Goal: Task Accomplishment & Management: Use online tool/utility

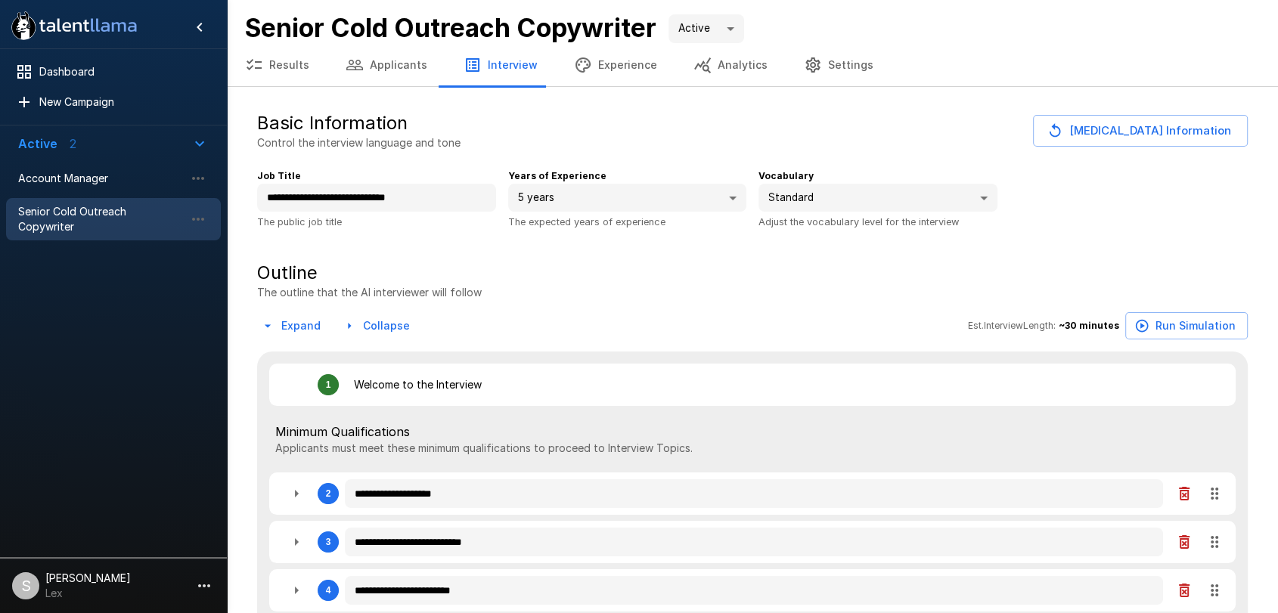
type textarea "*"
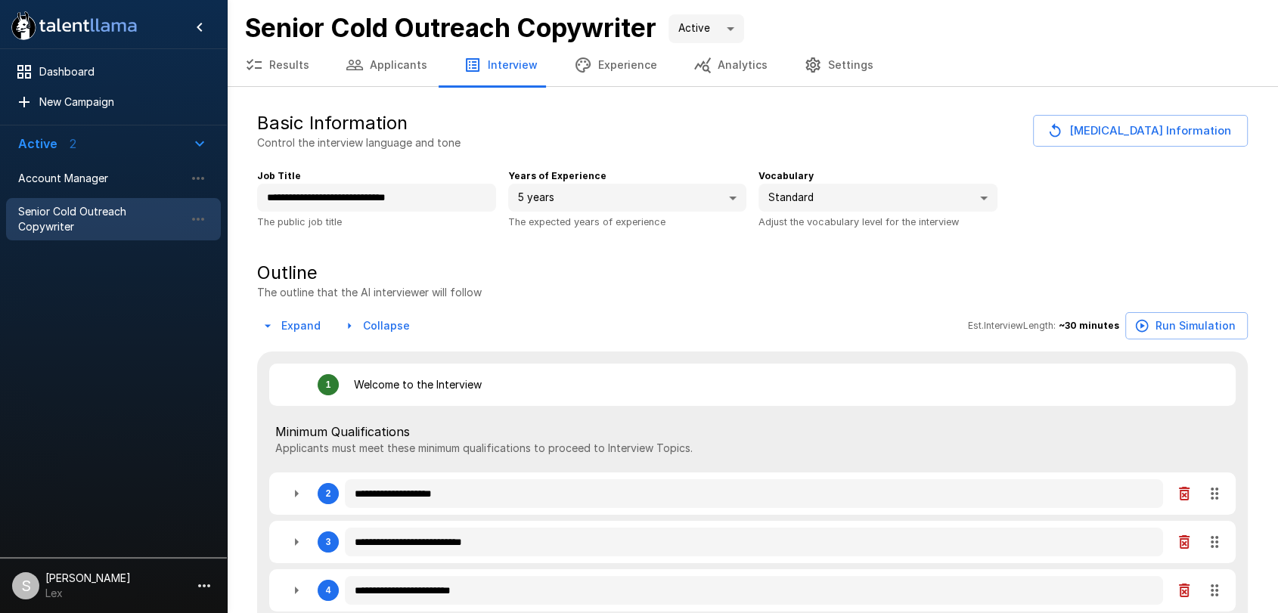
type textarea "*"
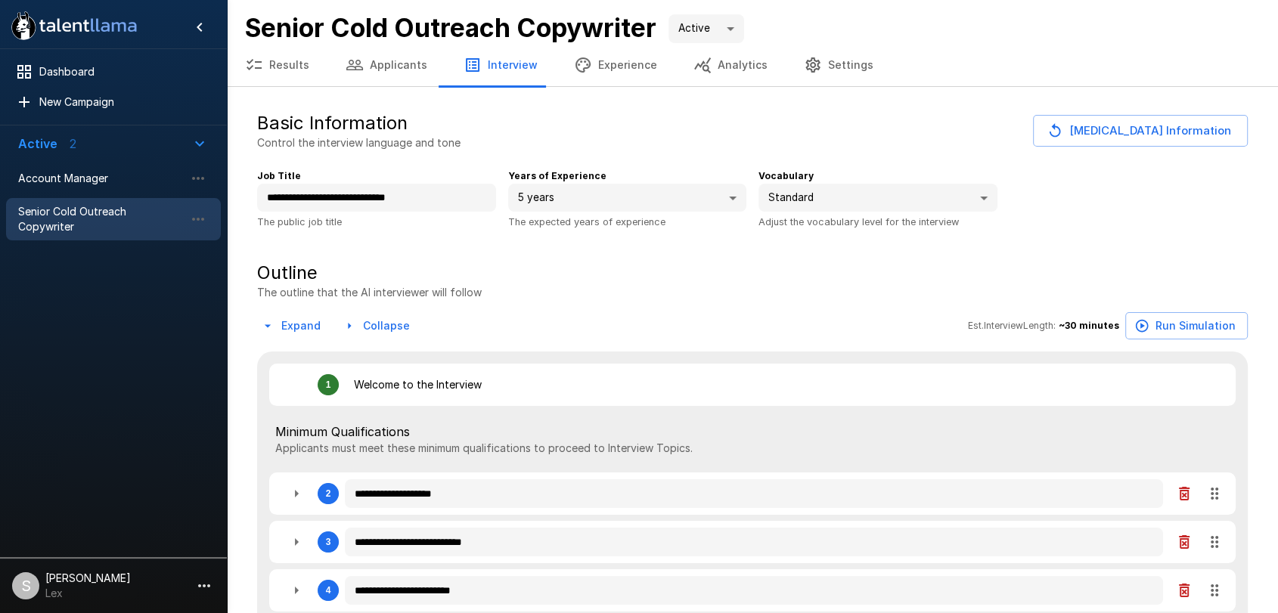
type textarea "*"
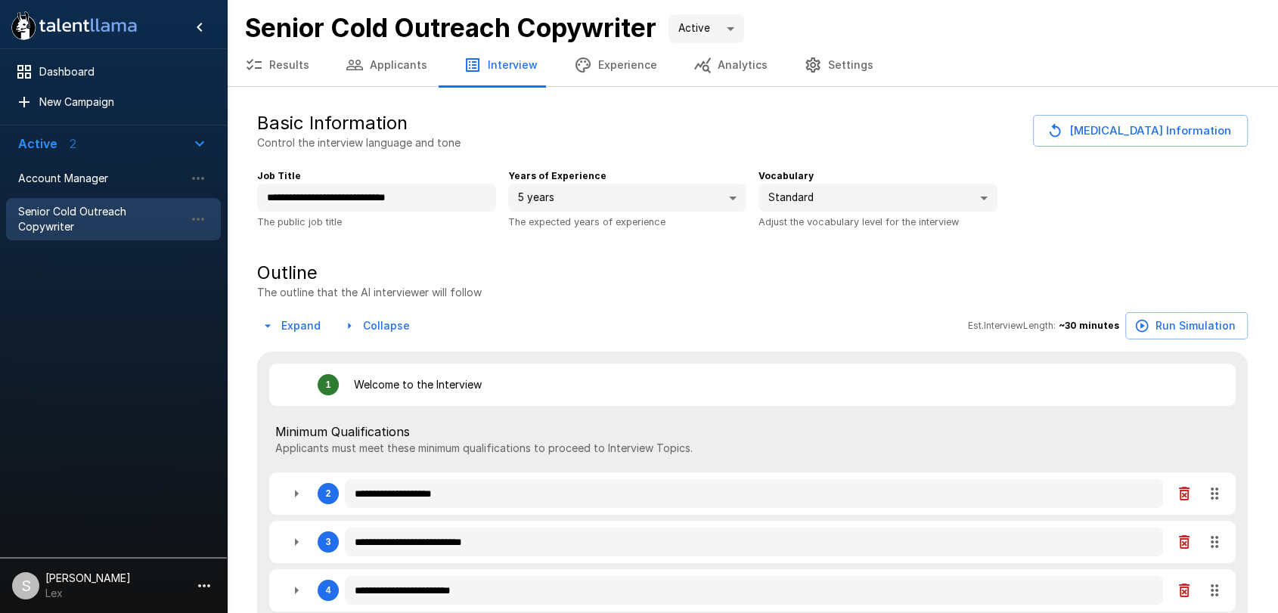
type textarea "*"
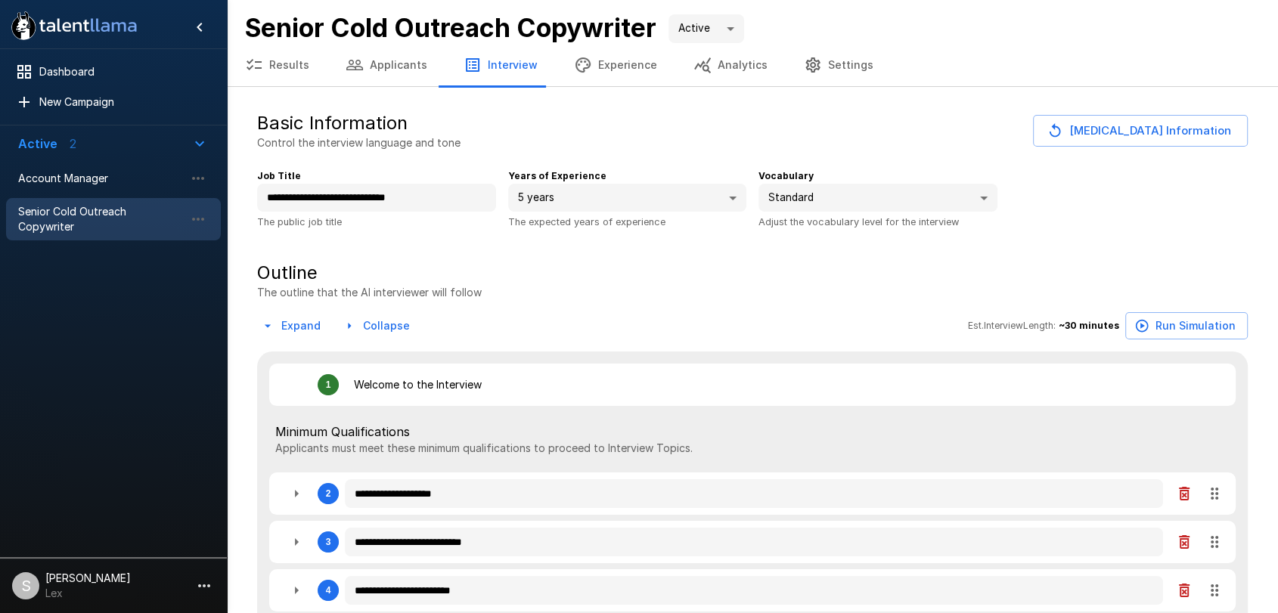
type textarea "*"
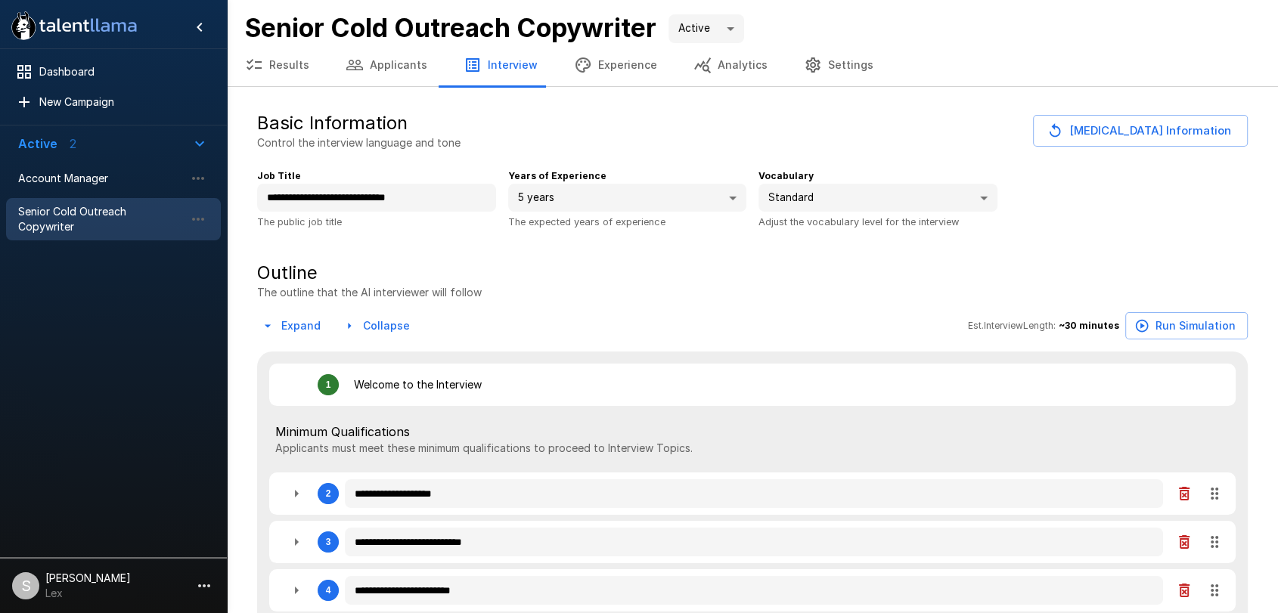
type textarea "*"
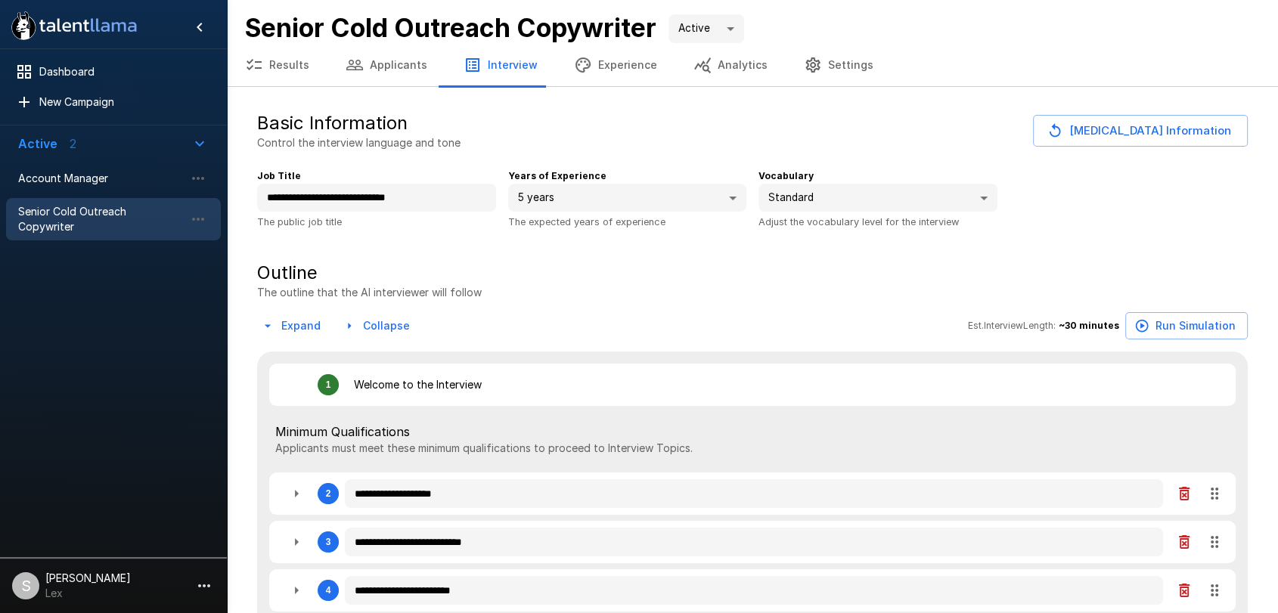
type textarea "*"
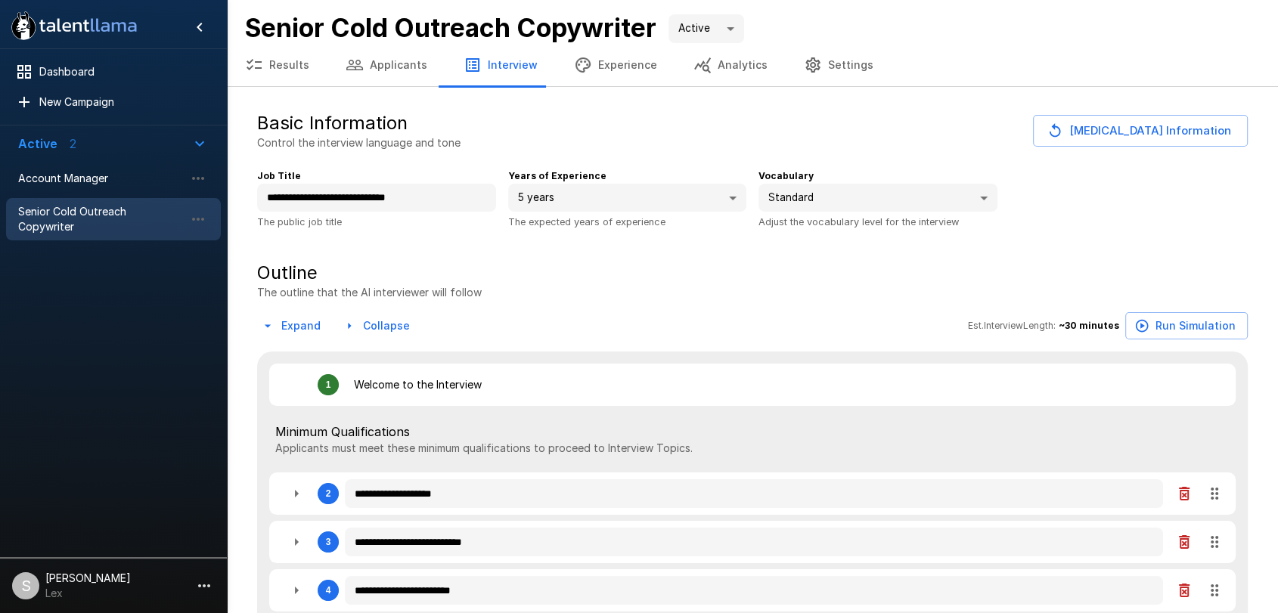
type textarea "*"
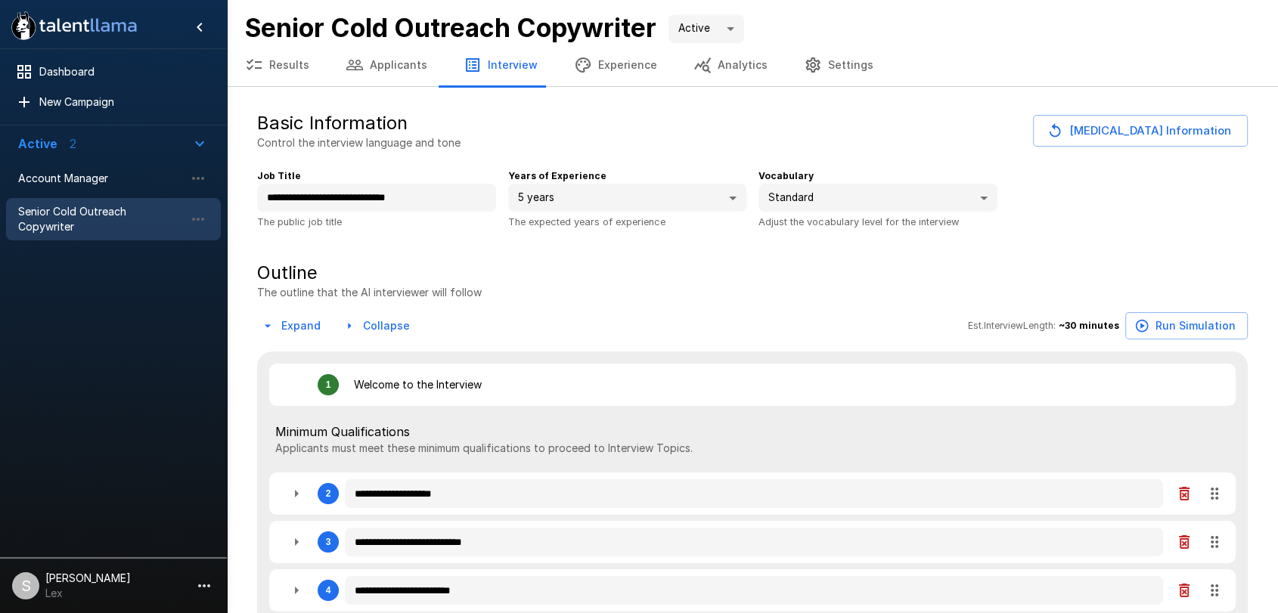
type textarea "*"
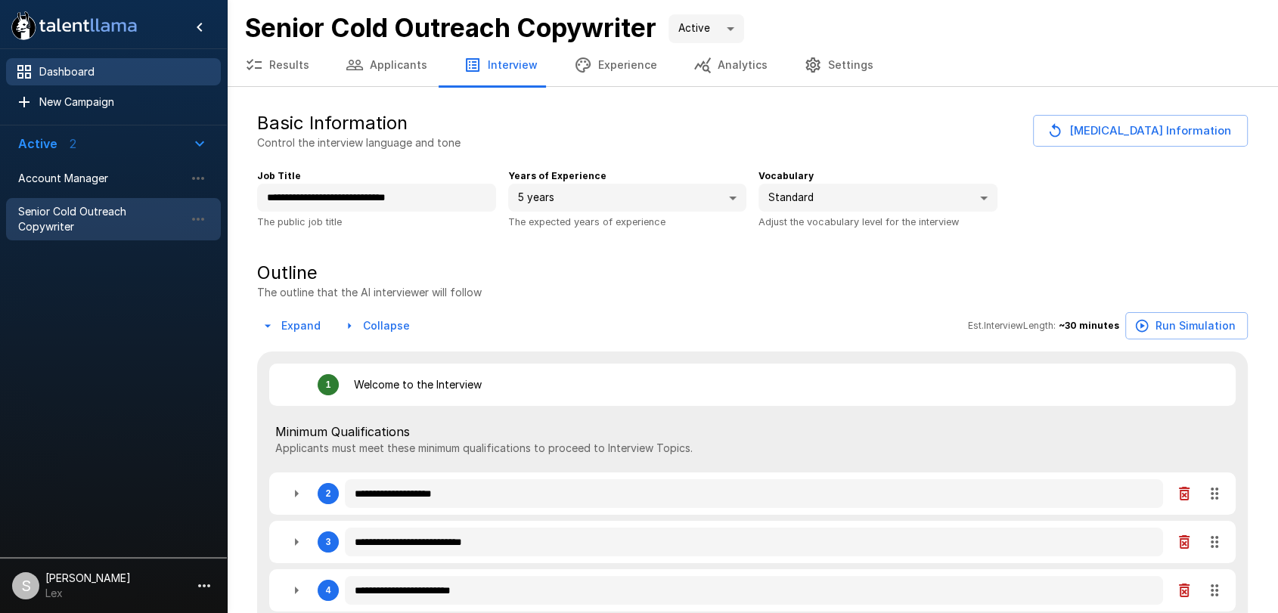
type textarea "*"
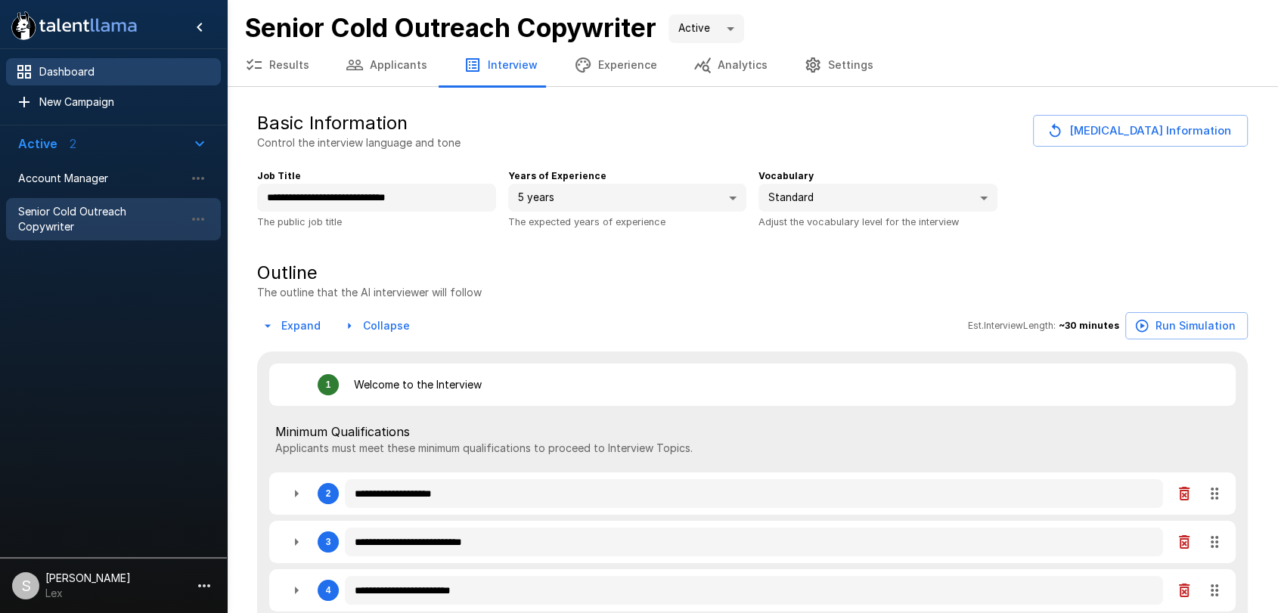
type textarea "*"
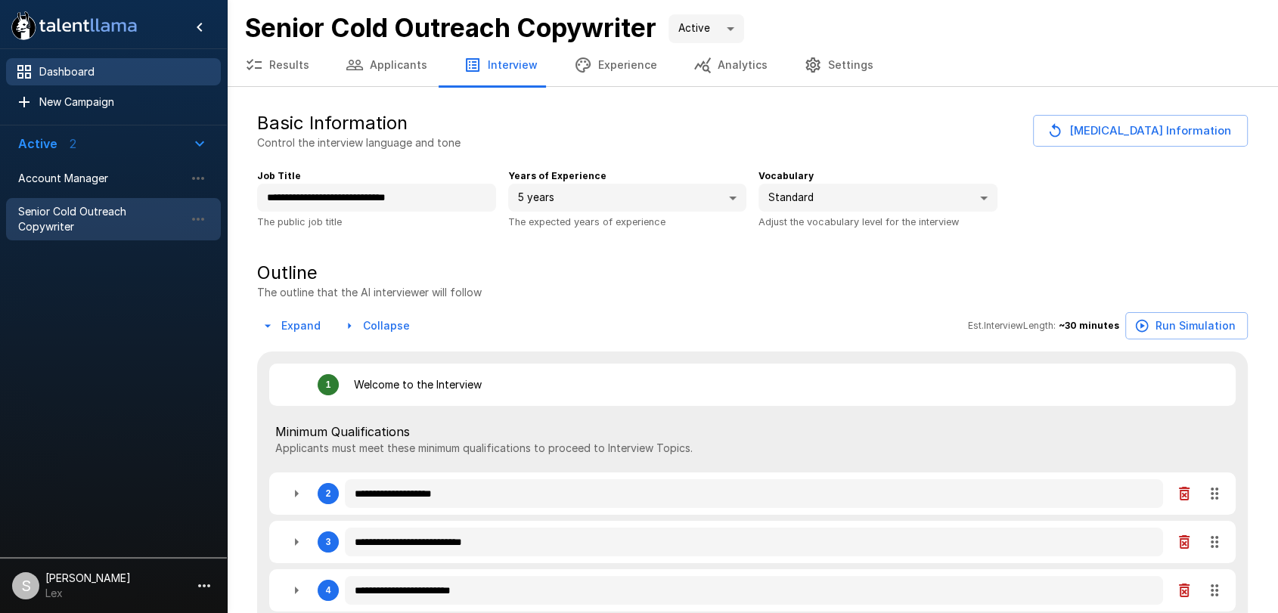
type textarea "*"
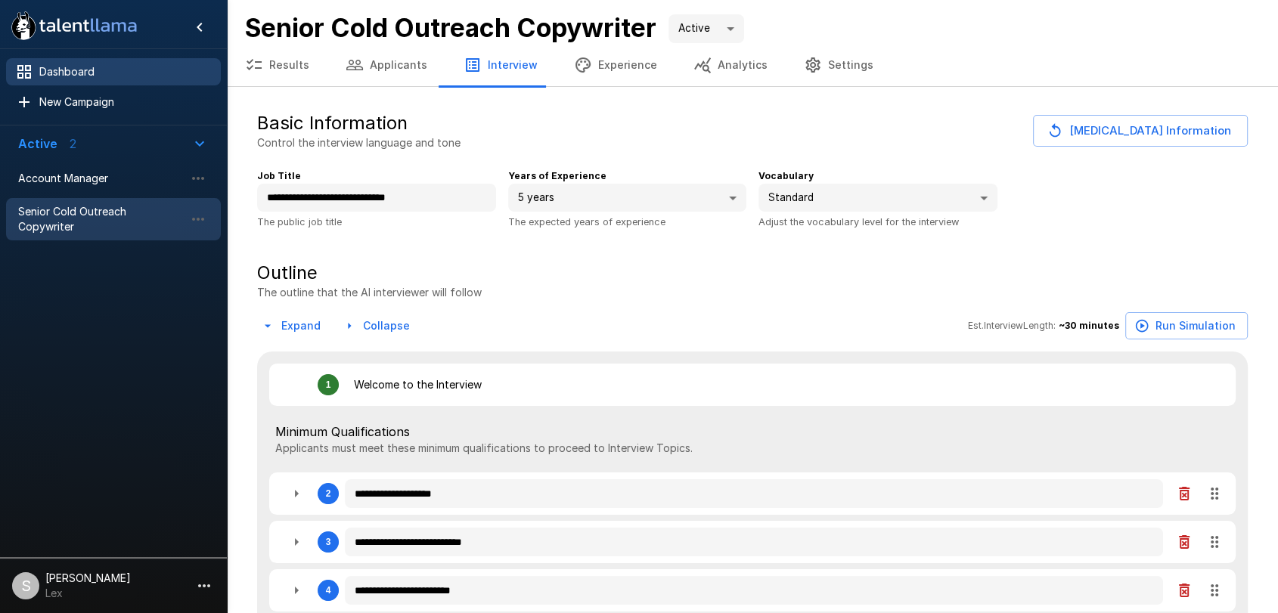
type textarea "*"
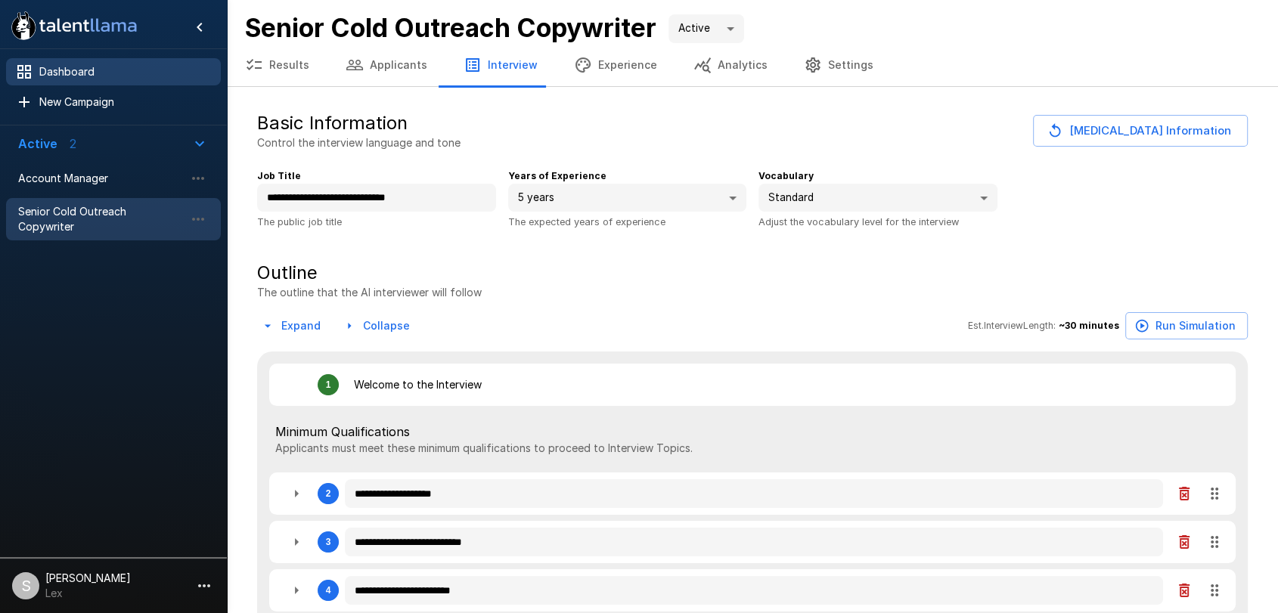
type textarea "*"
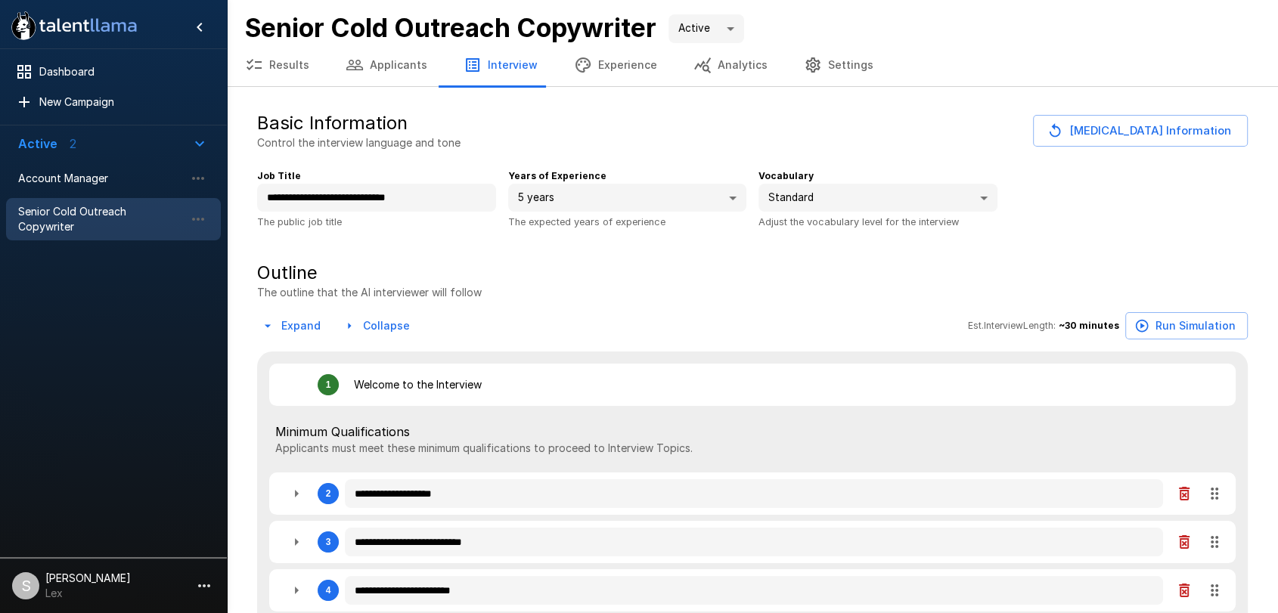
type textarea "*"
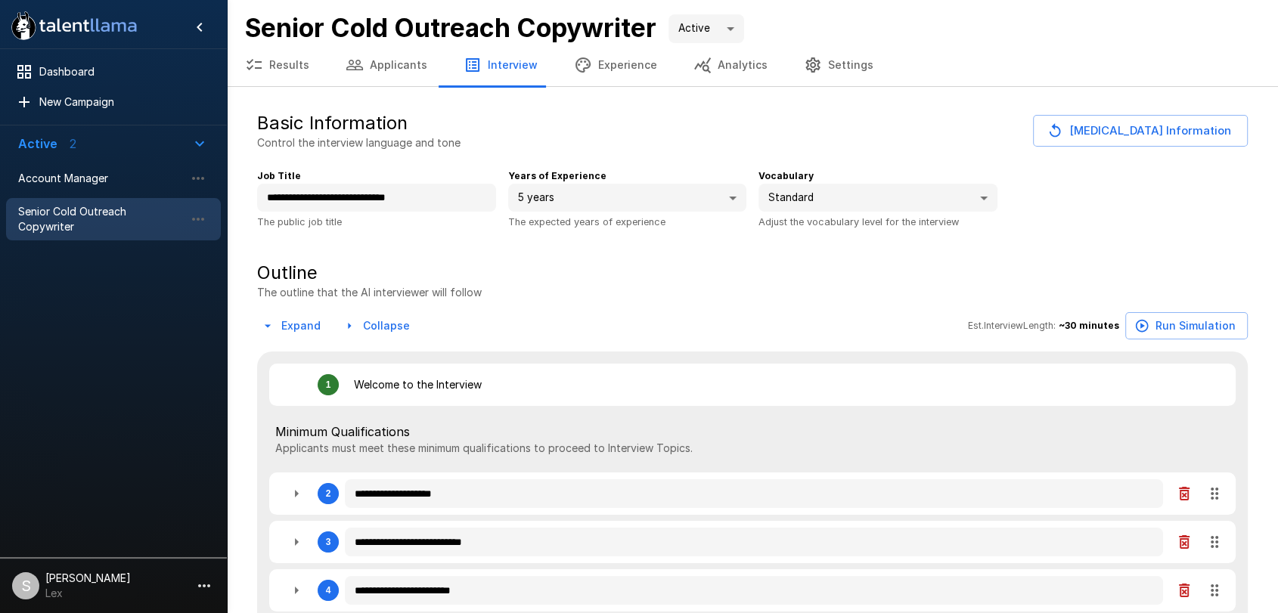
type textarea "*"
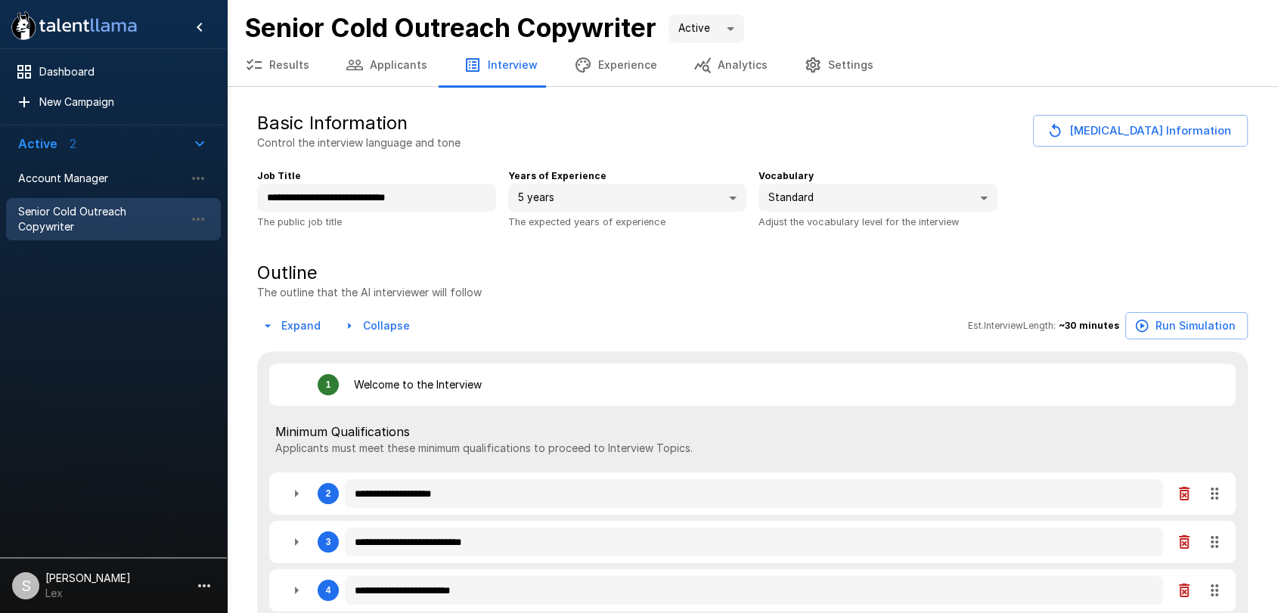
type textarea "*"
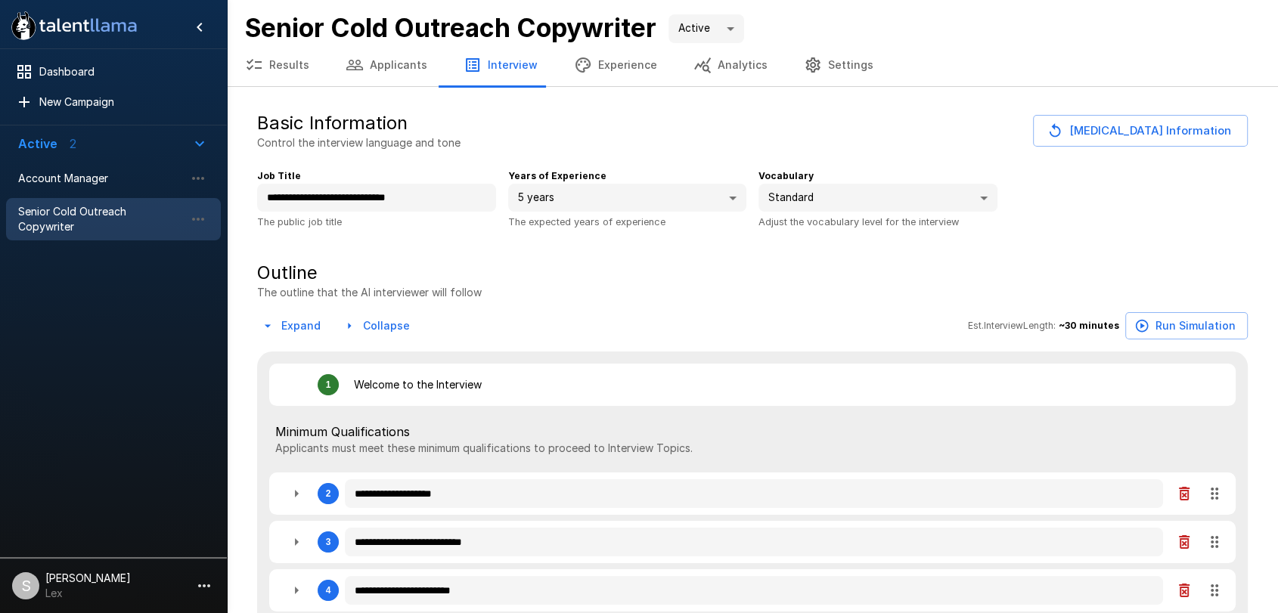
type textarea "*"
click at [95, 171] on span "Account Manager" at bounding box center [101, 178] width 166 height 15
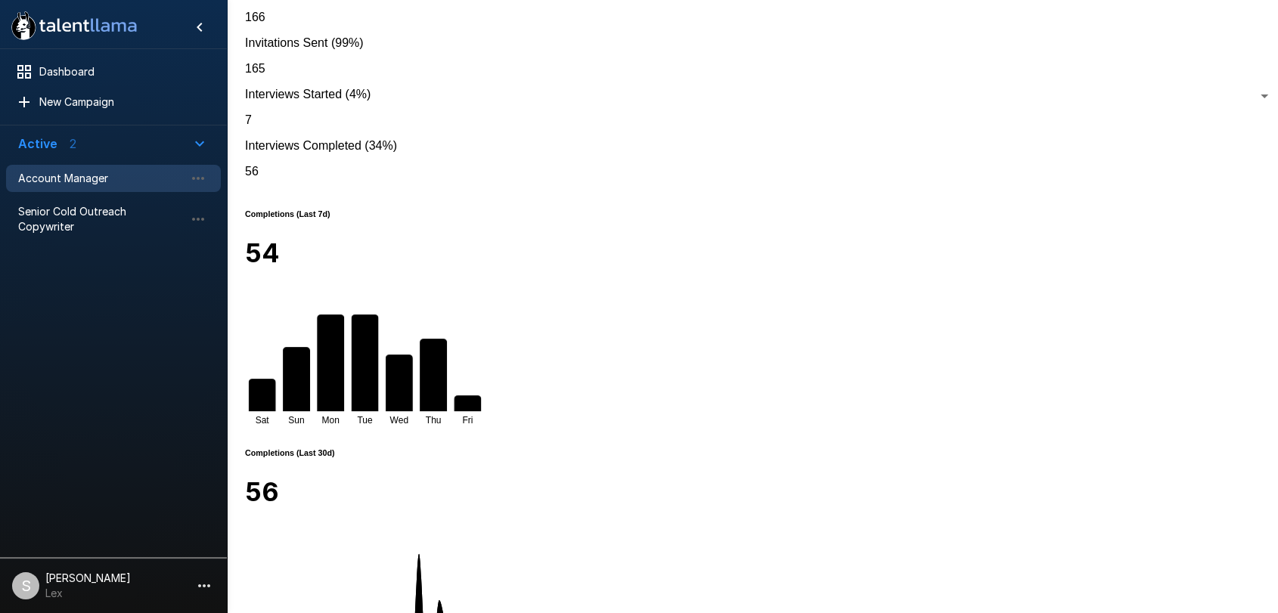
scroll to position [221, 0]
